Goal: Task Accomplishment & Management: Complete application form

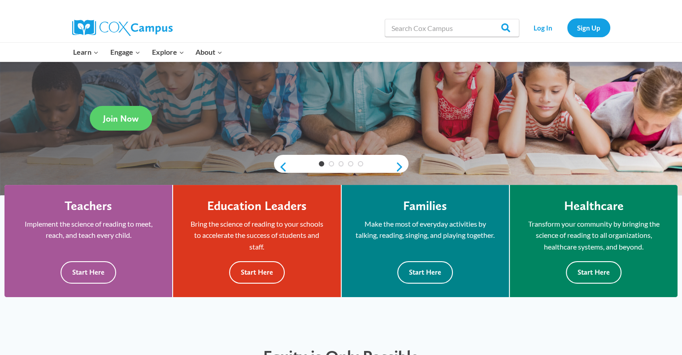
scroll to position [134, 0]
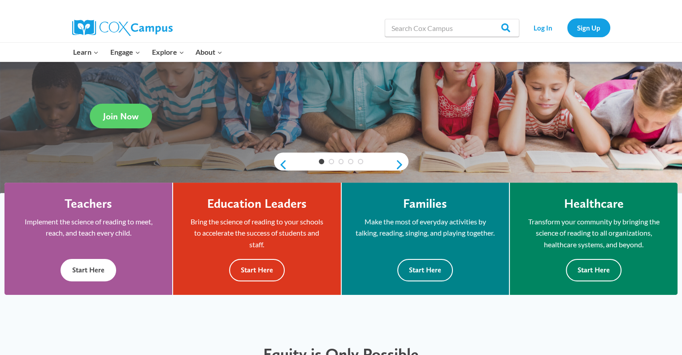
click at [81, 270] on button "Start Here" at bounding box center [89, 270] width 56 height 22
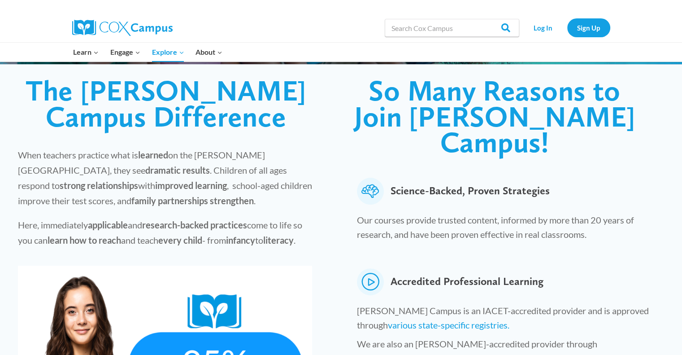
scroll to position [224, 0]
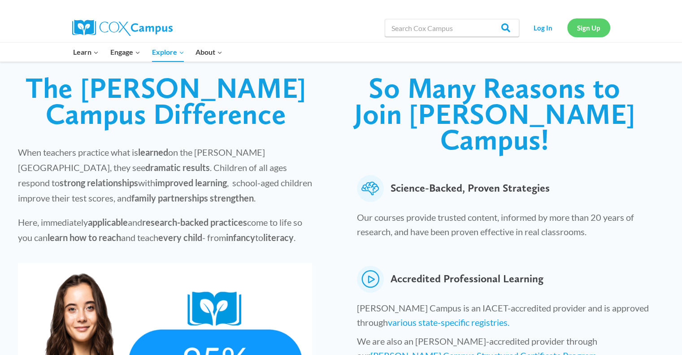
click at [588, 27] on link "Sign Up" at bounding box center [588, 27] width 43 height 18
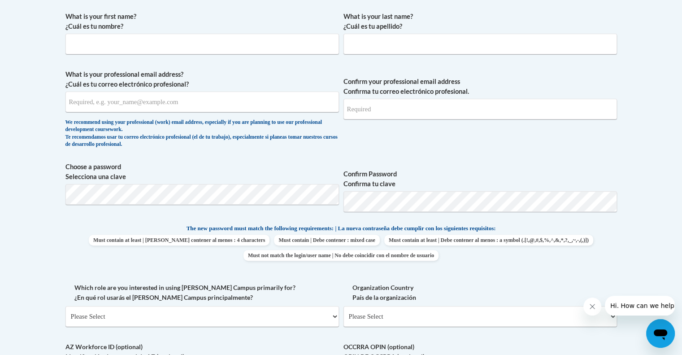
scroll to position [269, 0]
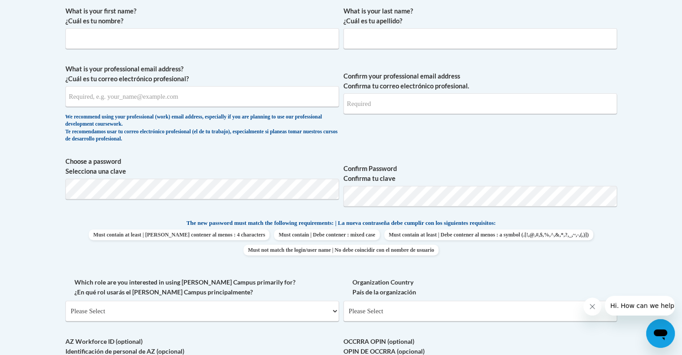
click at [298, 53] on div "What is your first name? ¿Cuál es tu nombre?" at bounding box center [201, 30] width 273 height 49
click at [297, 39] on input "What is your first name? ¿Cuál es tu nombre?" at bounding box center [201, 38] width 273 height 21
type input "[PERSON_NAME]"
click at [137, 95] on input "What is your professional email address? ¿Cuál es tu correo electrónico profesi…" at bounding box center [201, 96] width 273 height 21
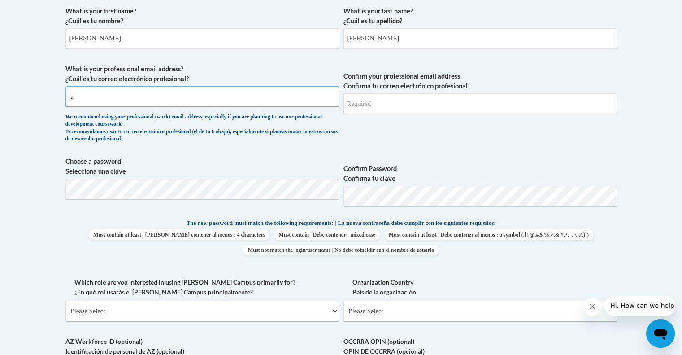
type input ":"
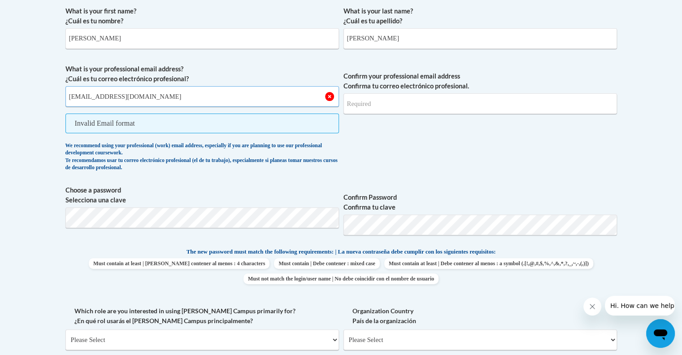
type input "[EMAIL_ADDRESS][DOMAIN_NAME]"
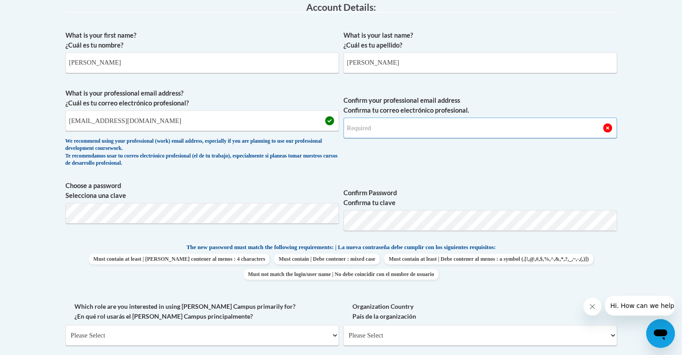
scroll to position [224, 0]
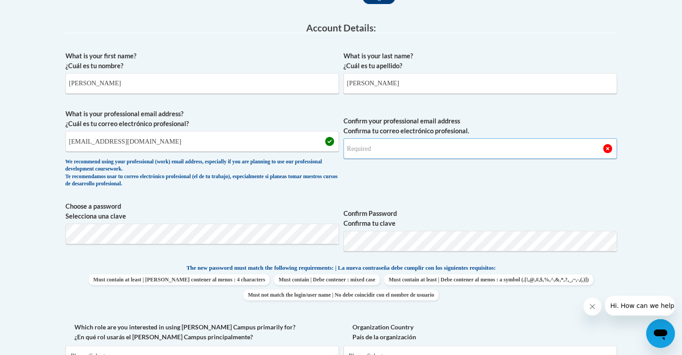
click at [436, 142] on input "Confirm your professional email address Confirma tu correo electrónico profesio…" at bounding box center [479, 148] width 273 height 21
type input "[EMAIL_ADDRESS][DOMAIN_NAME]"
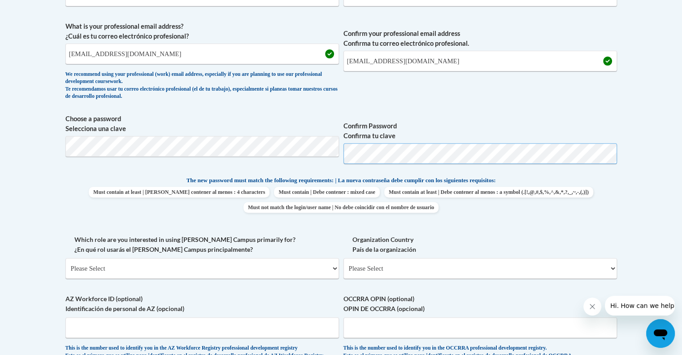
scroll to position [359, 0]
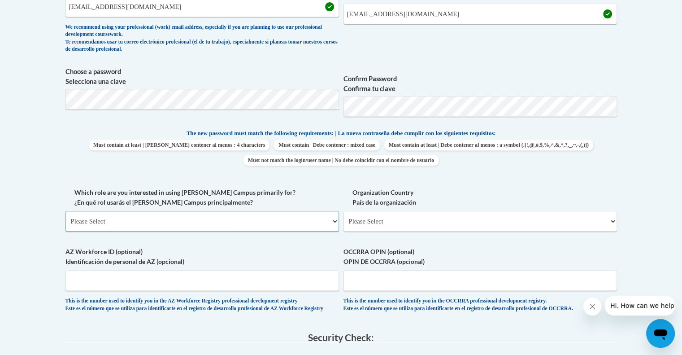
click at [290, 225] on select "Please Select College/University | Colegio/Universidad Community/Nonprofit Part…" at bounding box center [201, 221] width 273 height 21
select select "fbf2d438-af2f-41f8-98f1-81c410e29de3"
click at [65, 211] on select "Please Select College/University | Colegio/Universidad Community/Nonprofit Part…" at bounding box center [201, 221] width 273 height 21
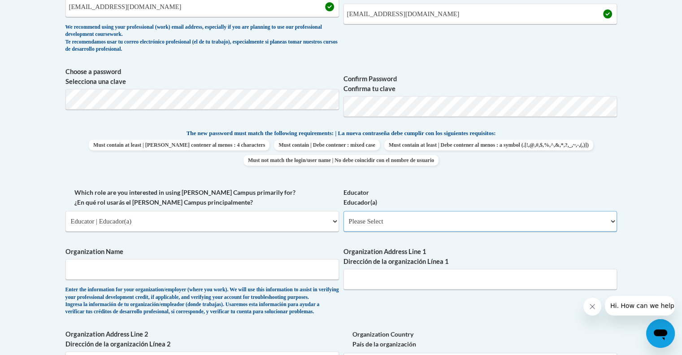
click at [405, 227] on select "Please Select Early Learning/Daycare Teacher/Family Home Care Provider | Maestr…" at bounding box center [479, 221] width 273 height 21
select select "8e40623d-54d0-45cd-9f92-5df65cd3f8cf"
click at [343, 211] on select "Please Select Early Learning/Daycare Teacher/Family Home Care Provider | Maestr…" at bounding box center [479, 221] width 273 height 21
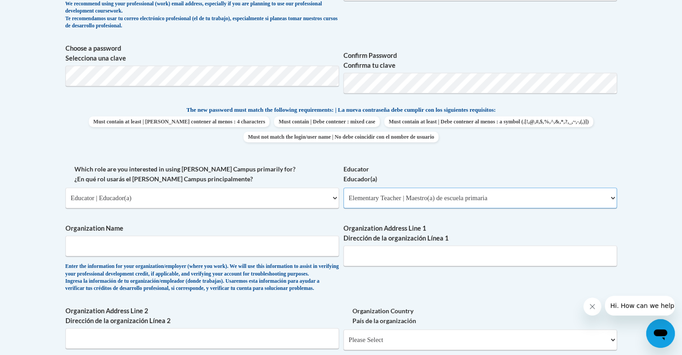
scroll to position [403, 0]
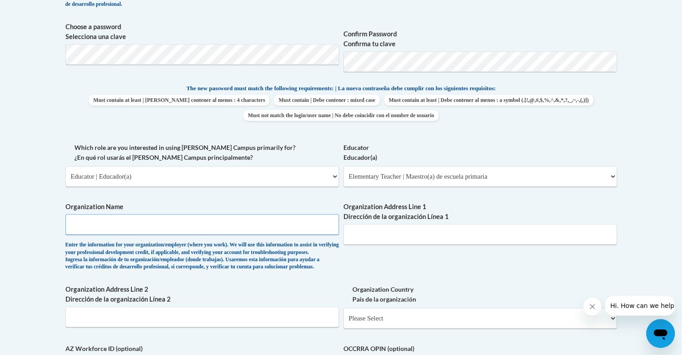
click at [263, 225] on input "Organization Name" at bounding box center [201, 224] width 273 height 21
type input "[GEOGRAPHIC_DATA]"
click at [360, 237] on input "Organization Address Line 1 Dirección de la organización Línea 1" at bounding box center [479, 234] width 273 height 21
drag, startPoint x: 432, startPoint y: 238, endPoint x: 297, endPoint y: 234, distance: 134.5
click at [297, 234] on div "What is your first name? ¿Cuál es tu nombre? [PERSON_NAME] What is your last na…" at bounding box center [340, 142] width 551 height 550
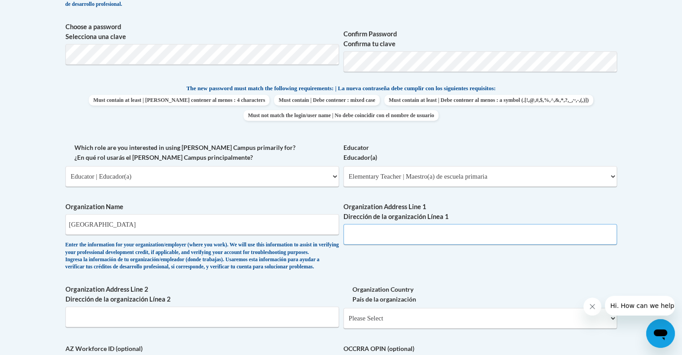
click at [392, 234] on input "Organization Address Line 1 Dirección de la organización Línea 1" at bounding box center [479, 234] width 273 height 21
click at [436, 228] on input "Organization Address Line 1 Dirección de la organización Línea 1" at bounding box center [479, 234] width 273 height 21
type input "[STREET_ADDRESS]"
select select "[US_STATE]"
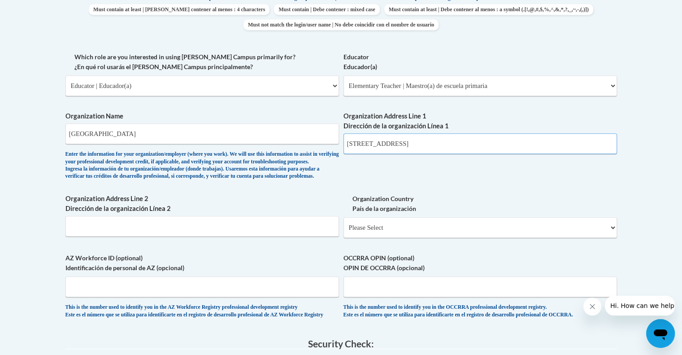
scroll to position [538, 0]
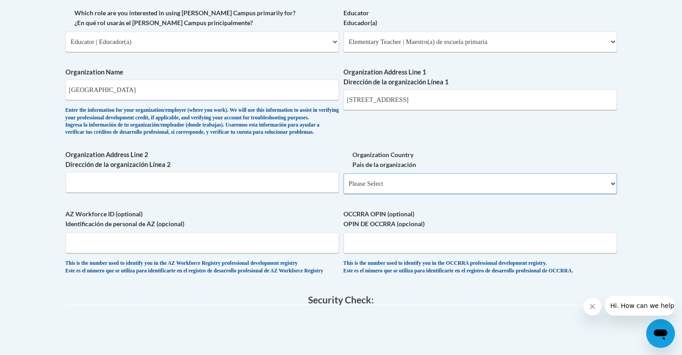
click at [387, 194] on select "Please Select [GEOGRAPHIC_DATA] | [GEOGRAPHIC_DATA] Outside of [GEOGRAPHIC_DATA…" at bounding box center [479, 183] width 273 height 21
select select "ad49bcad-a171-4b2e-b99c-48b446064914"
click at [343, 187] on select "Please Select [GEOGRAPHIC_DATA] | [GEOGRAPHIC_DATA] Outside of [GEOGRAPHIC_DATA…" at bounding box center [479, 183] width 273 height 21
select select
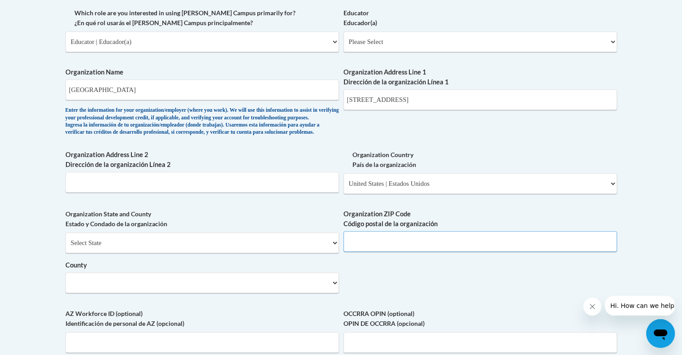
click at [406, 250] on input "Organization ZIP Code Código postal de la organización" at bounding box center [479, 241] width 273 height 21
click at [392, 251] on input "Organization ZIP Code Código postal de la organización" at bounding box center [479, 241] width 273 height 21
type input "30002"
click at [282, 293] on select "County" at bounding box center [201, 282] width 273 height 21
click at [324, 293] on select "County" at bounding box center [201, 282] width 273 height 21
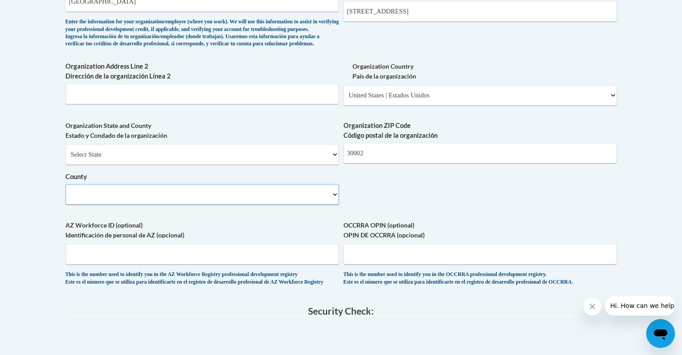
scroll to position [672, 0]
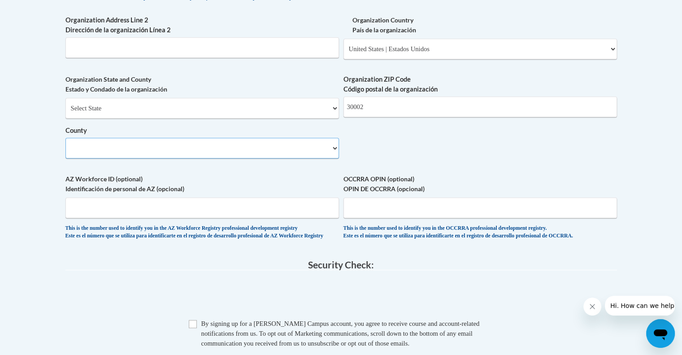
click at [332, 158] on select "County" at bounding box center [201, 148] width 273 height 21
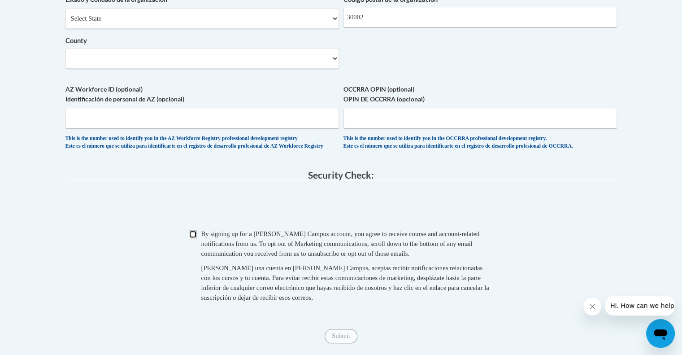
click at [193, 238] on input "Checkbox" at bounding box center [193, 234] width 8 height 8
checkbox input "true"
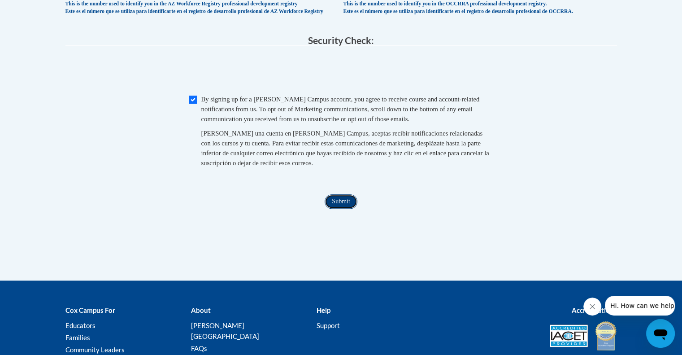
click at [343, 208] on input "Submit" at bounding box center [340, 201] width 32 height 14
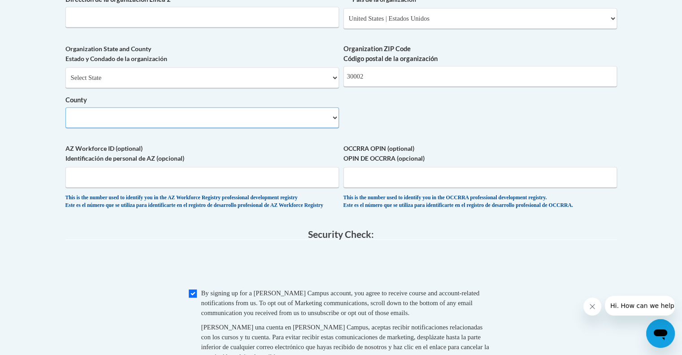
scroll to position [690, 0]
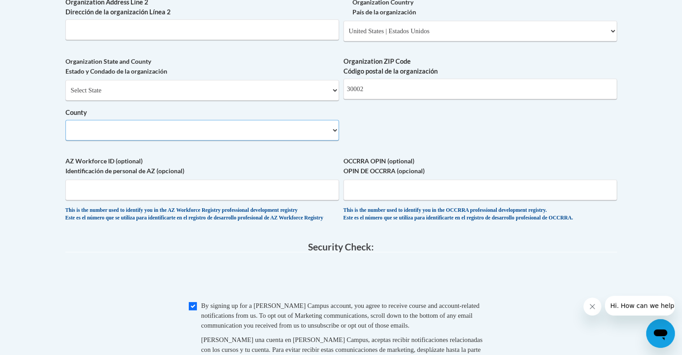
click at [266, 140] on select "County" at bounding box center [201, 130] width 273 height 21
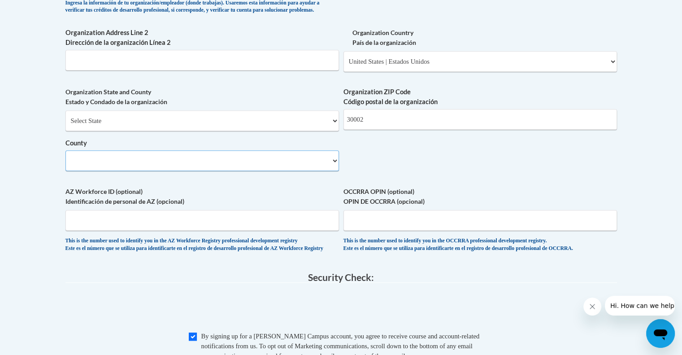
scroll to position [601, 0]
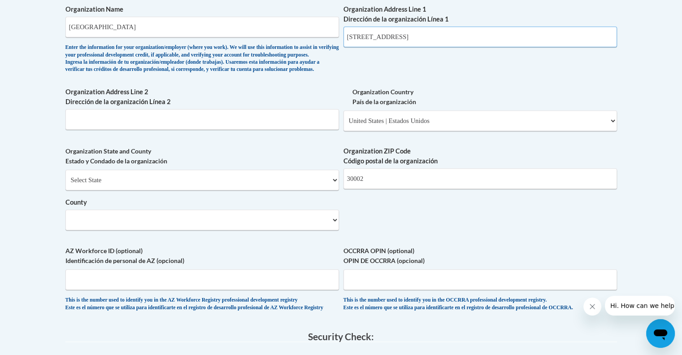
click at [383, 39] on input "[STREET_ADDRESS]" at bounding box center [479, 36] width 273 height 21
click at [402, 37] on input "[STREET_ADDRESS]" at bounding box center [479, 36] width 273 height 21
drag, startPoint x: 402, startPoint y: 37, endPoint x: 335, endPoint y: 42, distance: 67.0
click at [419, 42] on input "[STREET_ADDRESS]" at bounding box center [479, 36] width 273 height 21
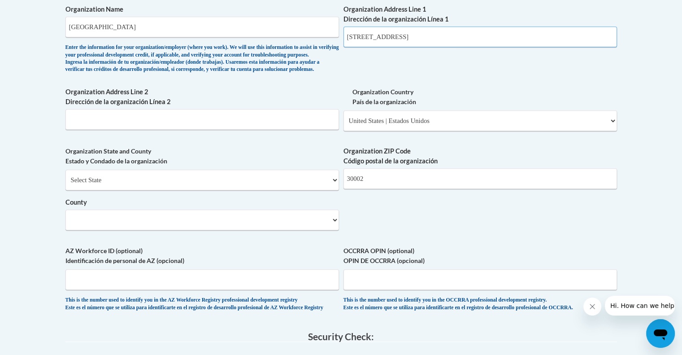
click at [411, 37] on input "[STREET_ADDRESS]" at bounding box center [479, 36] width 273 height 21
click at [415, 35] on input "[STREET_ADDRESS]" at bounding box center [479, 36] width 273 height 21
type input "[STREET_ADDRESS]"
click at [332, 230] on select "County" at bounding box center [201, 219] width 273 height 21
click at [327, 230] on select "County" at bounding box center [201, 219] width 273 height 21
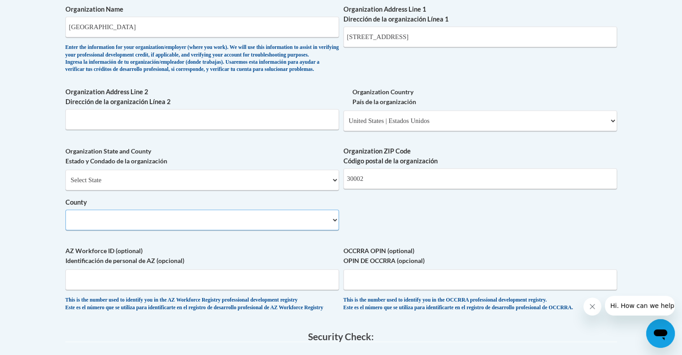
drag, startPoint x: 327, startPoint y: 232, endPoint x: 320, endPoint y: 234, distance: 7.9
click at [324, 230] on select "County" at bounding box center [201, 219] width 273 height 21
click at [249, 230] on select "County" at bounding box center [201, 219] width 273 height 21
click at [205, 230] on select "County" at bounding box center [201, 219] width 273 height 21
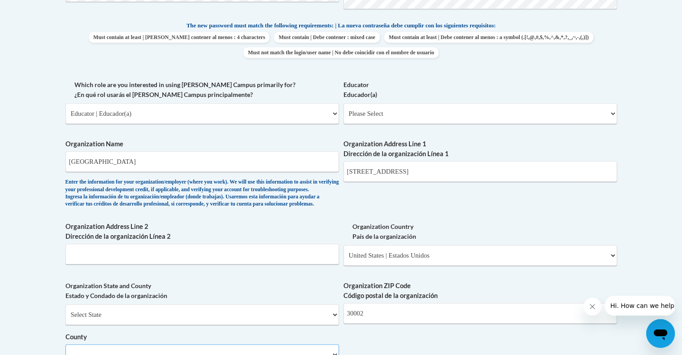
scroll to position [421, 0]
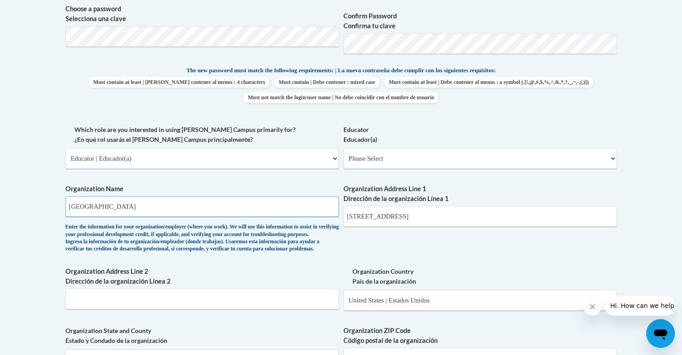
drag, startPoint x: 213, startPoint y: 209, endPoint x: 55, endPoint y: 206, distance: 158.2
click at [55, 206] on body "This site uses cookies to help improve your learning experience. By continuing …" at bounding box center [341, 246] width 682 height 1335
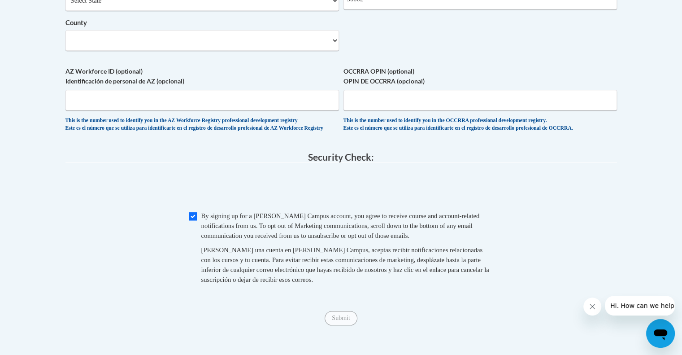
scroll to position [601, 0]
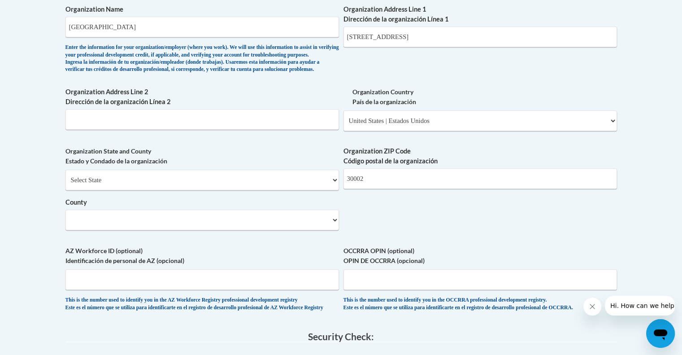
click at [274, 265] on label "AZ Workforce ID (optional) Identificación de personal de AZ (opcional)" at bounding box center [201, 256] width 273 height 20
click at [274, 280] on input "AZ Workforce ID (optional) Identificación de personal de AZ (opcional)" at bounding box center [201, 279] width 273 height 21
click at [274, 288] on input "AZ Workforce ID (optional) Identificación de personal de AZ (opcional)" at bounding box center [201, 279] width 273 height 21
click at [271, 230] on select "County" at bounding box center [201, 219] width 273 height 21
click at [335, 230] on select "County" at bounding box center [201, 219] width 273 height 21
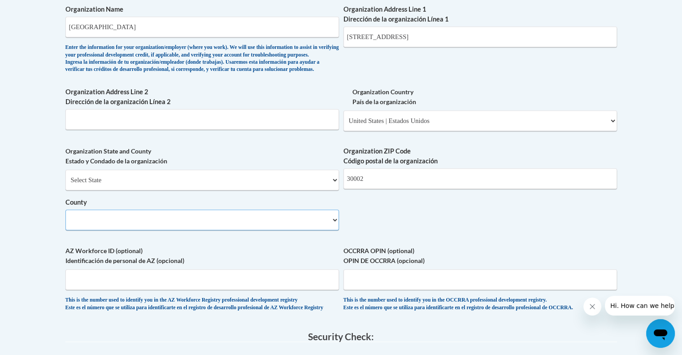
click at [335, 230] on select "County" at bounding box center [201, 219] width 273 height 21
click at [333, 230] on select "County" at bounding box center [201, 219] width 273 height 21
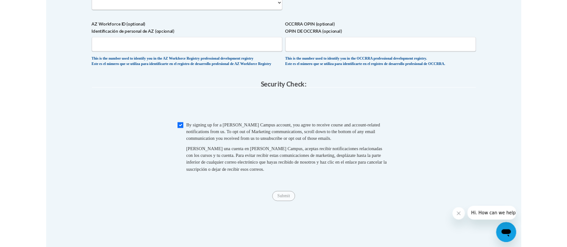
scroll to position [817, 0]
